Goal: Transaction & Acquisition: Purchase product/service

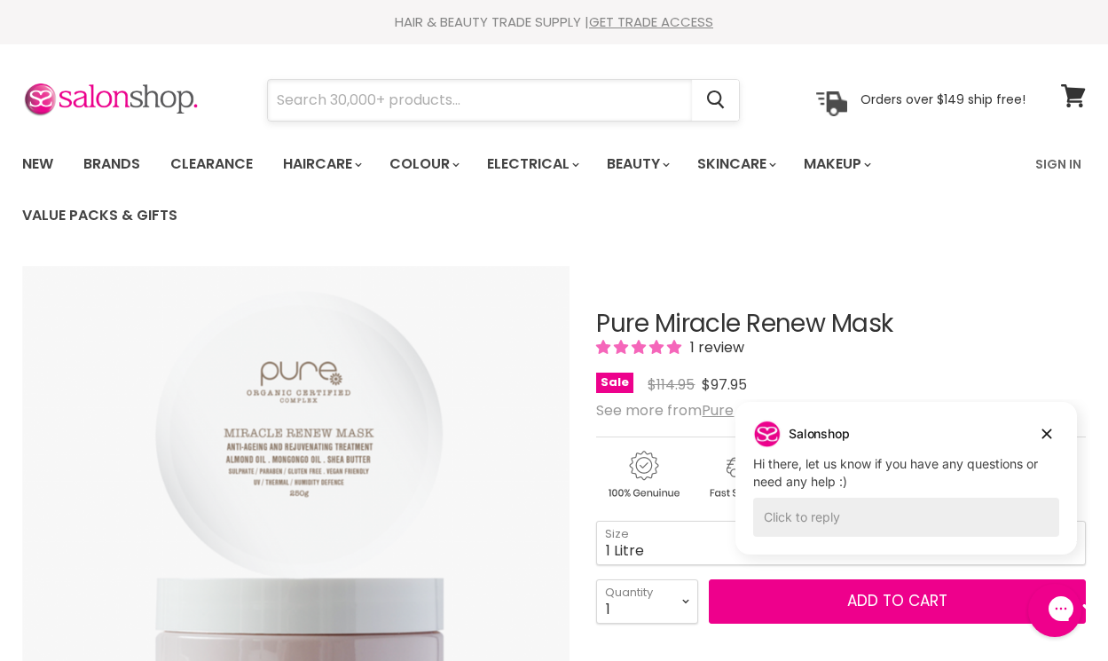
click at [278, 102] on input "Search" at bounding box center [480, 100] width 424 height 41
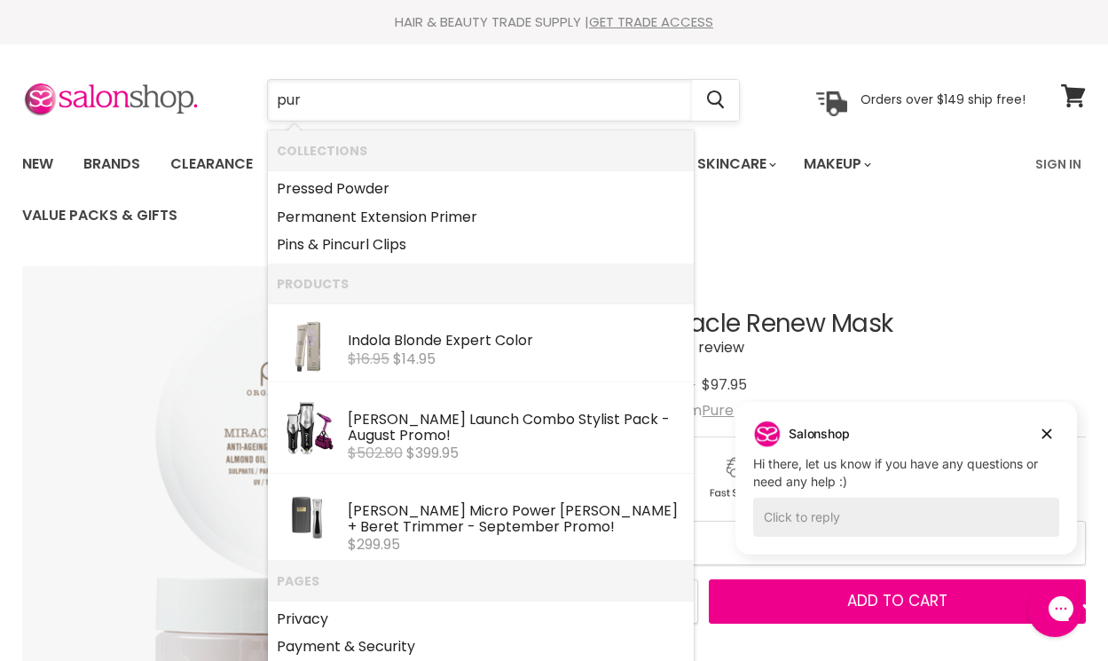
type input "pure"
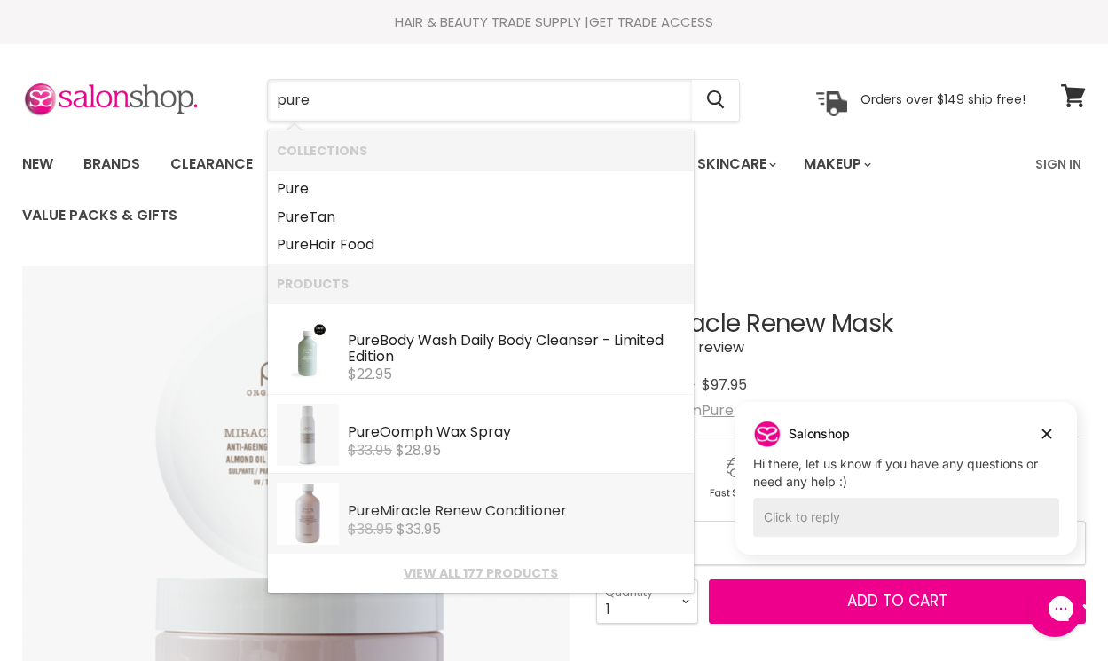
click at [399, 505] on div "Pure Miracle Renew Conditioner" at bounding box center [516, 512] width 337 height 19
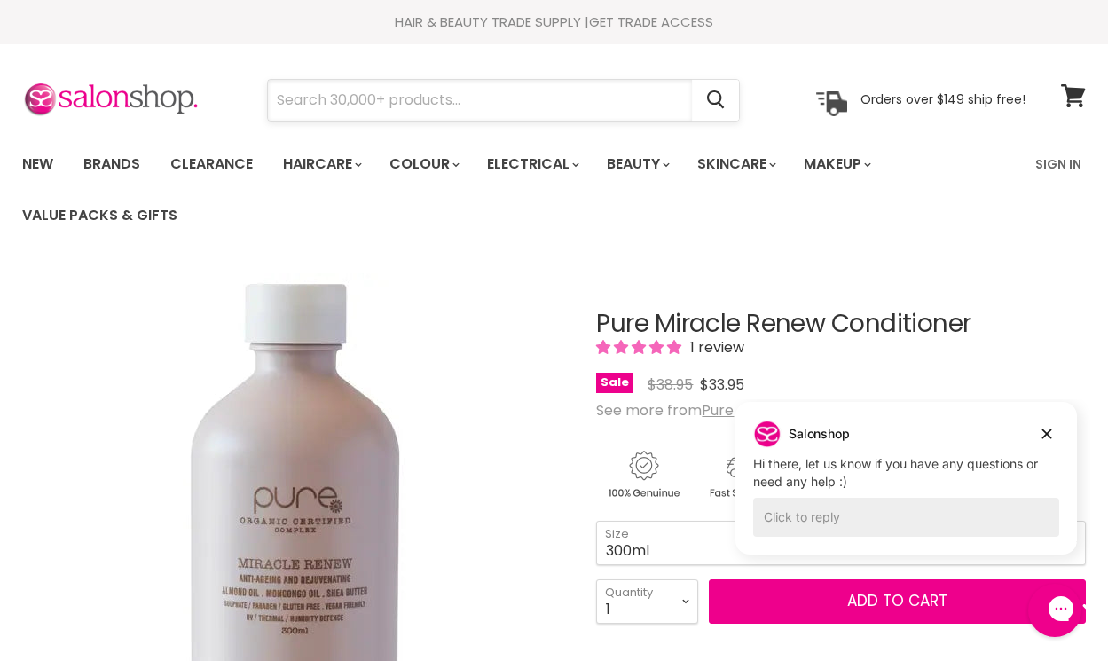
click at [301, 107] on input "Search" at bounding box center [480, 100] width 424 height 41
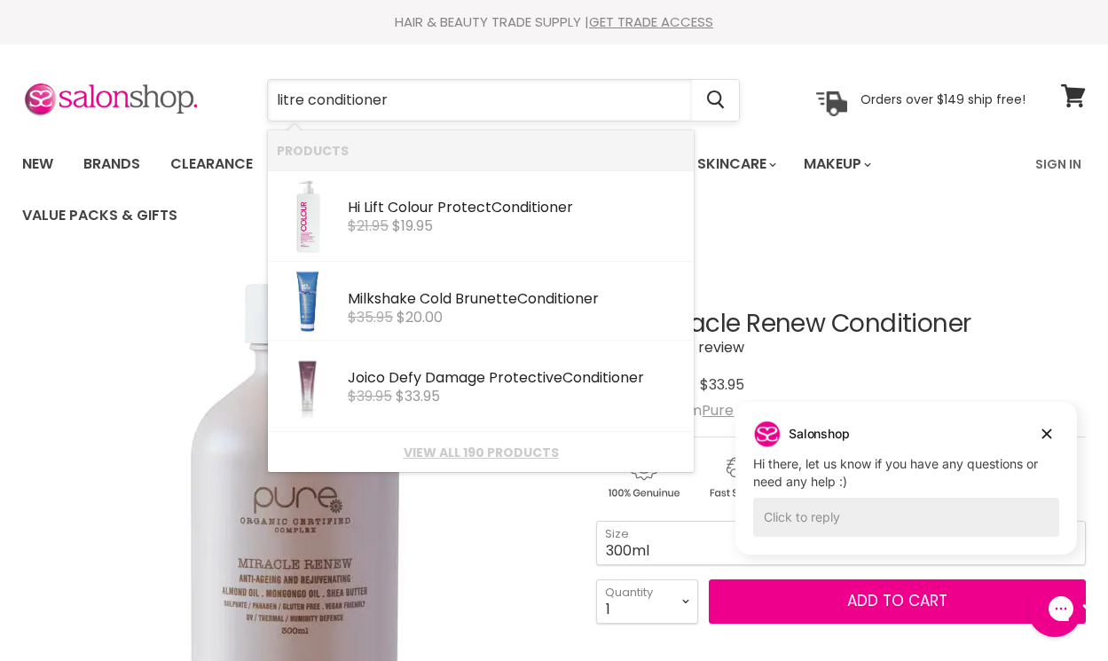
type input "litre conditioners"
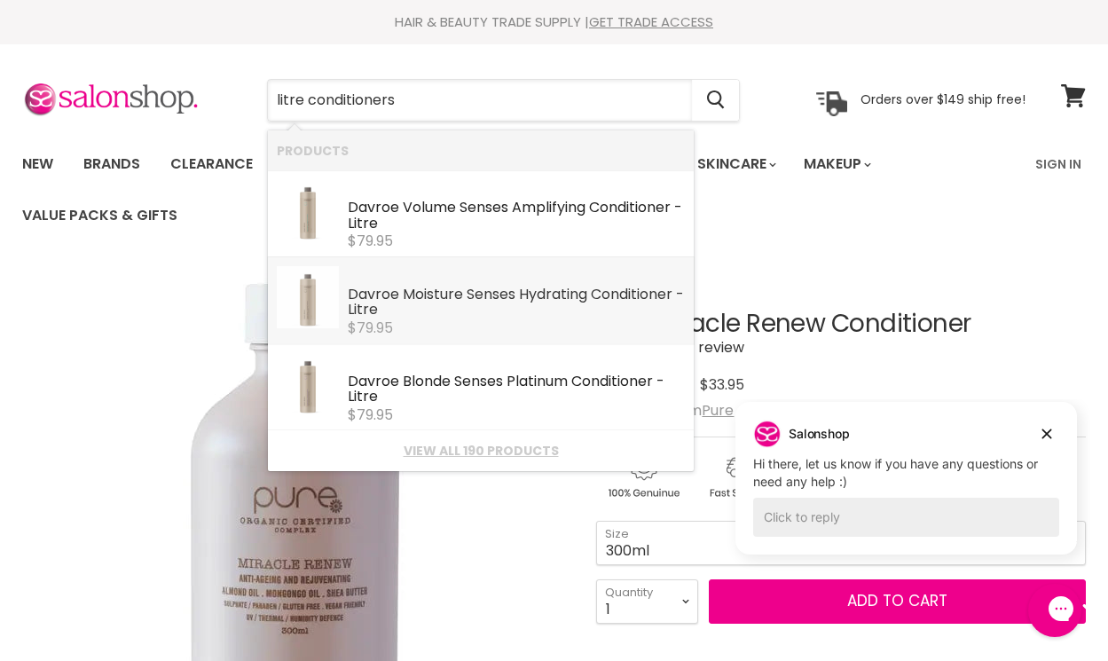
click at [430, 293] on div "Davroe Moisture Senses Hydrating Conditioner - Litre" at bounding box center [516, 304] width 337 height 34
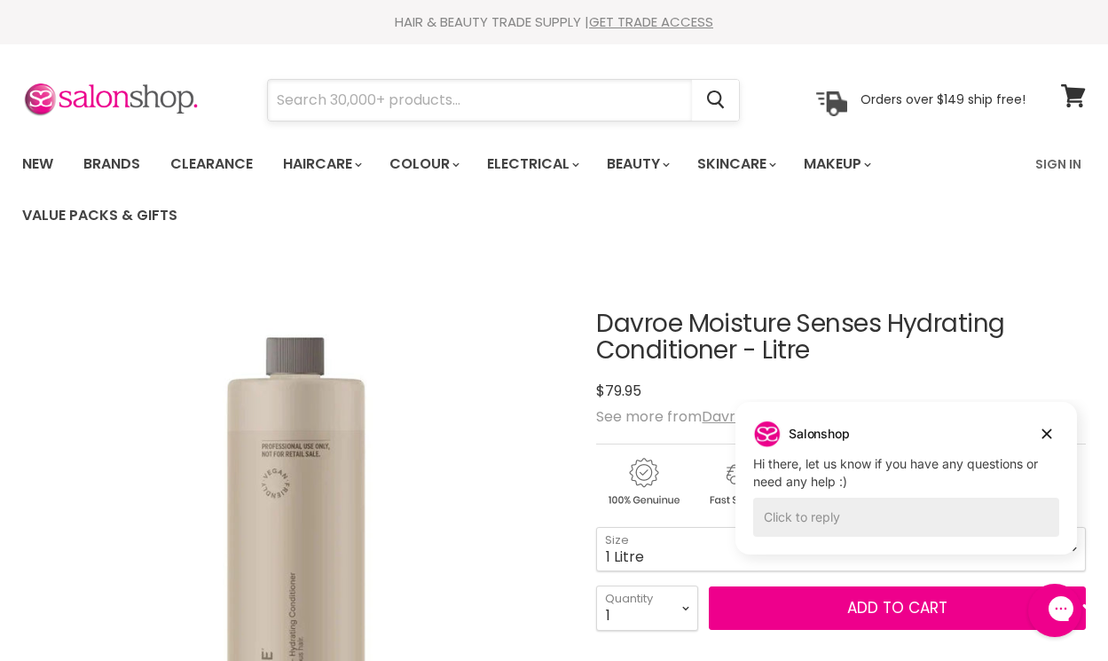
click at [304, 105] on input "Search" at bounding box center [480, 100] width 424 height 41
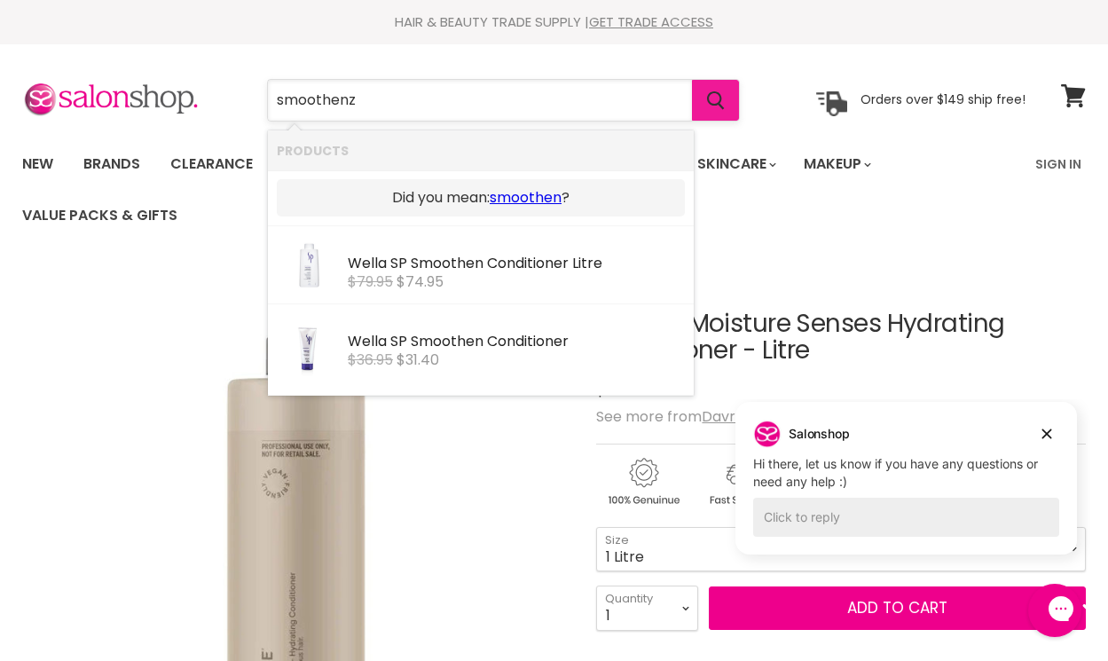
type input "smoothenz"
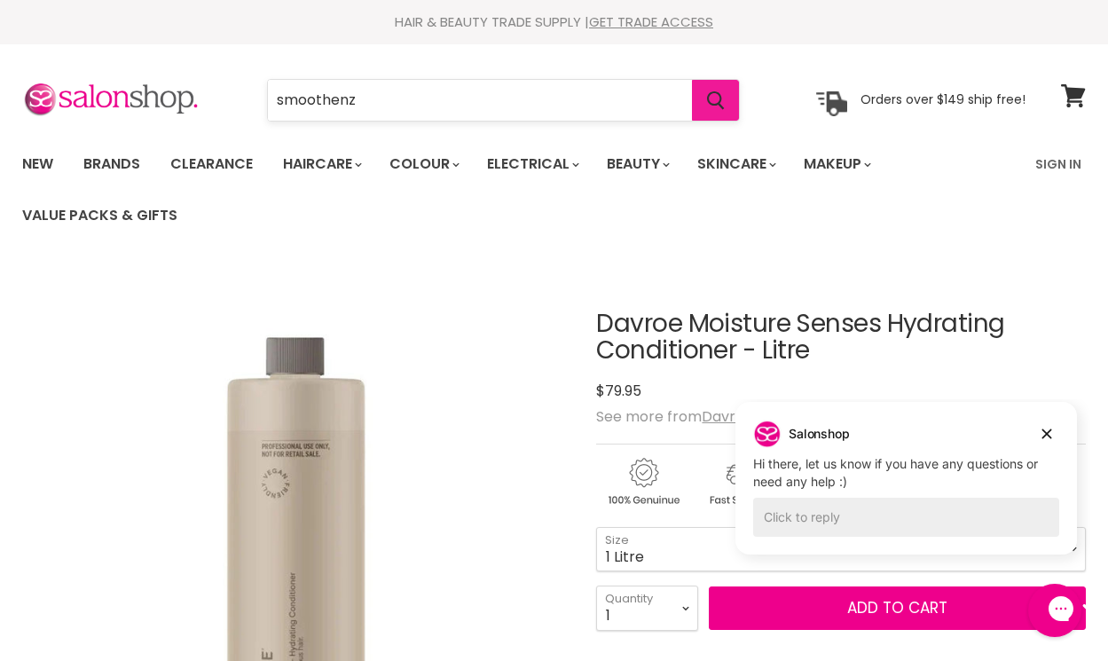
click at [721, 102] on icon "Search" at bounding box center [715, 100] width 17 height 19
